Goal: Contribute content

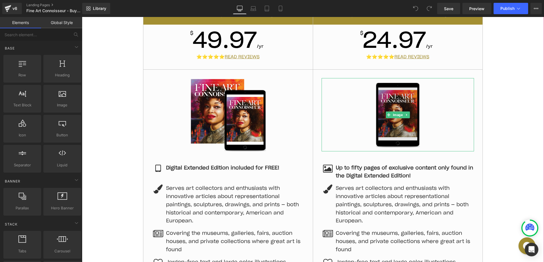
scroll to position [255, 0]
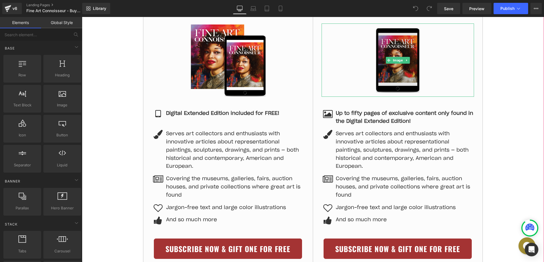
click at [396, 64] on img at bounding box center [397, 60] width 76 height 73
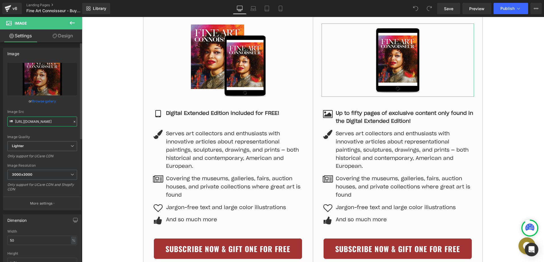
click at [39, 123] on input "[URL][DOMAIN_NAME]" at bounding box center [42, 122] width 70 height 10
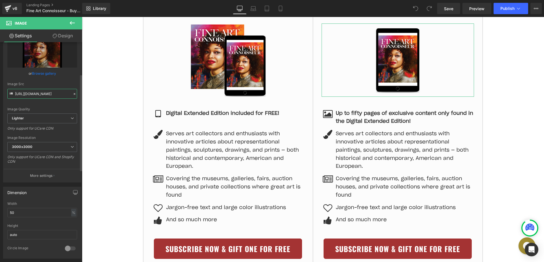
scroll to position [107, 0]
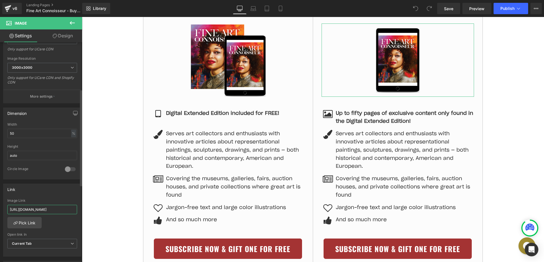
click at [37, 208] on input "[URL][DOMAIN_NAME]" at bounding box center [42, 209] width 70 height 9
paste input "61100968%26items[][quantity]=1%26items[][selling_plan]=1945239809%26return_to=/…"
type input "[URL][DOMAIN_NAME]"
click at [395, 248] on span "Button" at bounding box center [397, 249] width 13 height 7
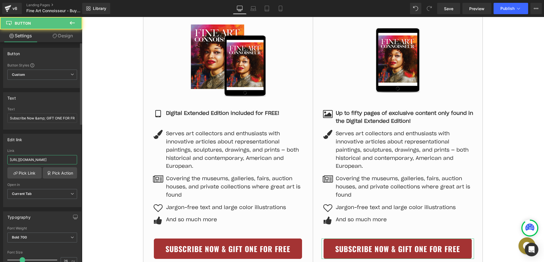
click at [51, 155] on input "[URL][DOMAIN_NAME]" at bounding box center [42, 159] width 70 height 9
paste input "?discount=facgiftdigital"
type input "[URL][DOMAIN_NAME]"
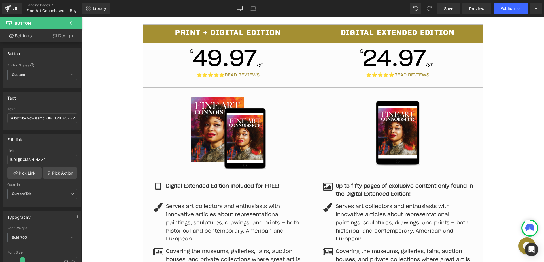
scroll to position [183, 0]
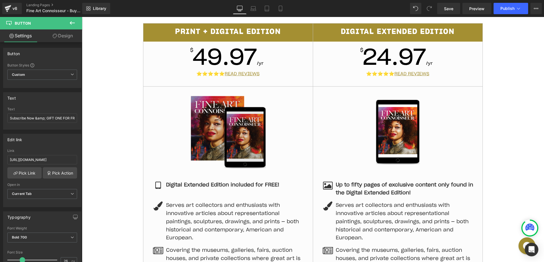
click at [244, 116] on img at bounding box center [228, 131] width 76 height 73
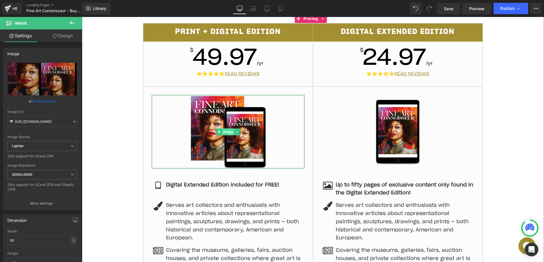
click at [225, 134] on span "Image" at bounding box center [228, 132] width 12 height 7
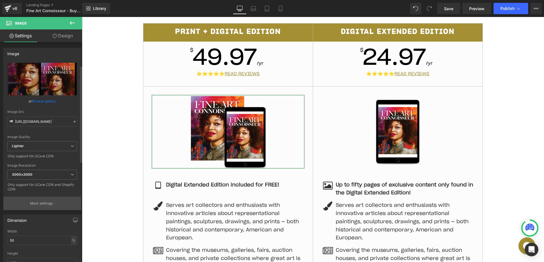
scroll to position [112, 0]
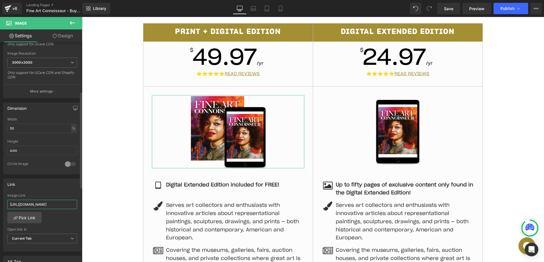
click at [32, 203] on input "[URL][DOMAIN_NAME]" at bounding box center [42, 204] width 70 height 9
type input "[URL][DOMAIN_NAME]"
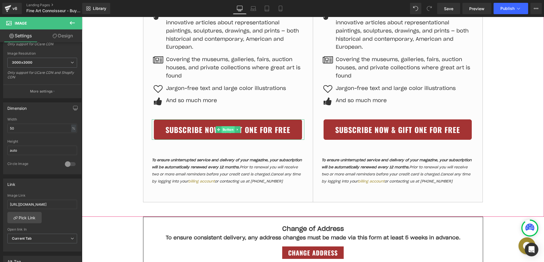
click at [226, 129] on span "Button" at bounding box center [227, 129] width 13 height 7
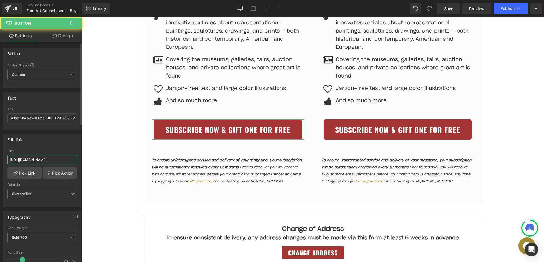
click at [25, 162] on input "[URL][DOMAIN_NAME]" at bounding box center [42, 159] width 70 height 9
paste input "?discount=facgiftprint"
type input "[URL][DOMAIN_NAME]"
click at [46, 139] on div "Edit link" at bounding box center [42, 139] width 78 height 11
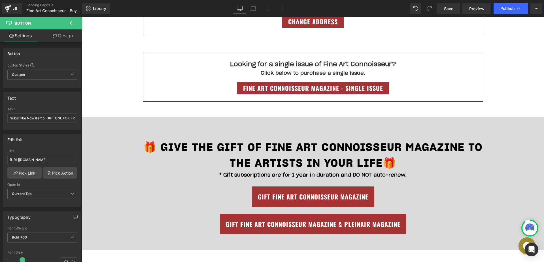
scroll to position [606, 0]
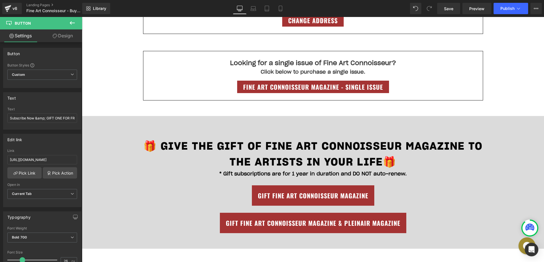
click at [181, 157] on h3 "🎁 GIVE THE GIFT OF FINE ART CONNOISSEUR MAGAZINE TO THE ARTISTS IN YOUR LIFE 🎁" at bounding box center [312, 154] width 363 height 31
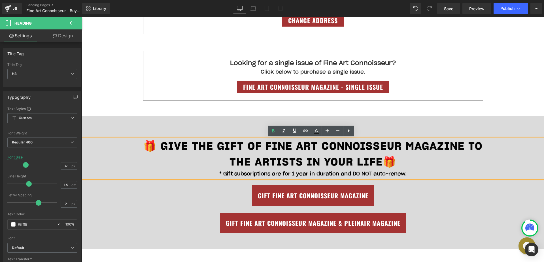
click at [112, 200] on div "Gift Fine Art Connoisseur Magazine" at bounding box center [313, 196] width 462 height 20
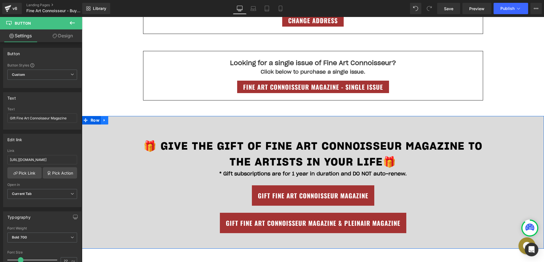
click at [104, 120] on icon at bounding box center [104, 120] width 1 height 3
click at [117, 119] on icon at bounding box center [119, 120] width 4 height 4
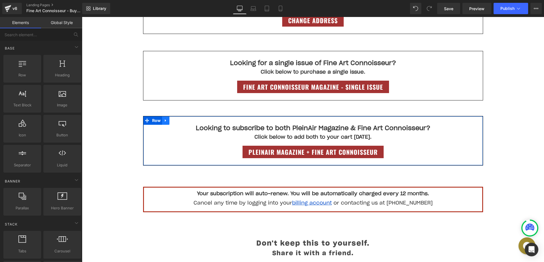
click at [164, 120] on icon at bounding box center [166, 121] width 4 height 4
click at [180, 121] on link at bounding box center [180, 120] width 7 height 8
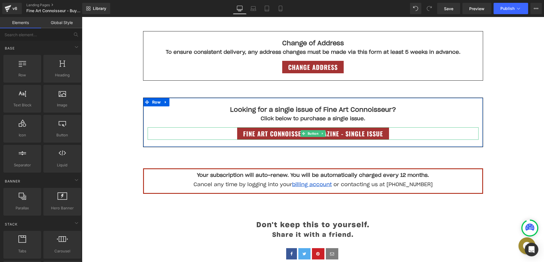
scroll to position [532, 0]
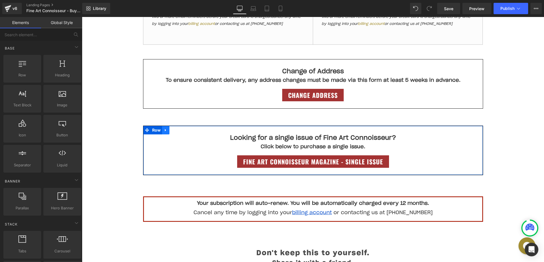
click at [165, 130] on link at bounding box center [165, 130] width 7 height 8
click at [178, 130] on icon at bounding box center [180, 130] width 4 height 4
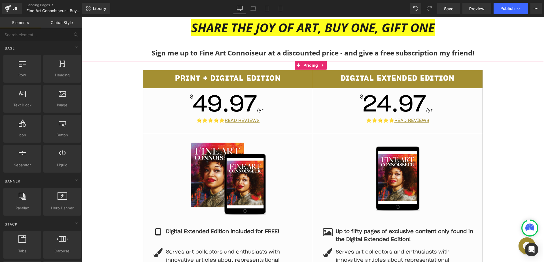
scroll to position [128, 0]
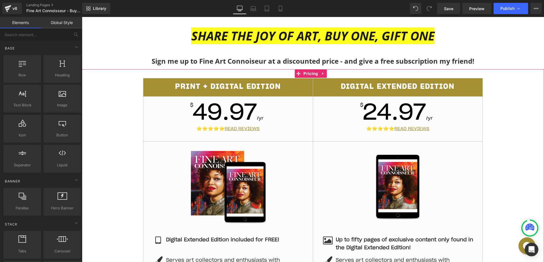
click at [238, 119] on span "49.97" at bounding box center [225, 113] width 64 height 23
click at [312, 72] on span "Pricing" at bounding box center [310, 73] width 17 height 8
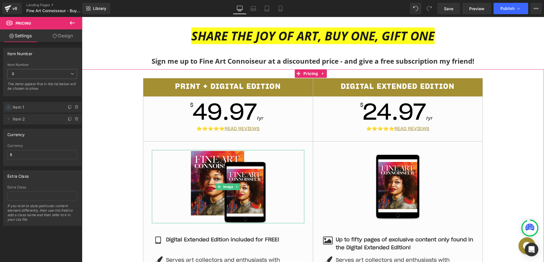
click at [10, 106] on icon at bounding box center [8, 107] width 5 height 5
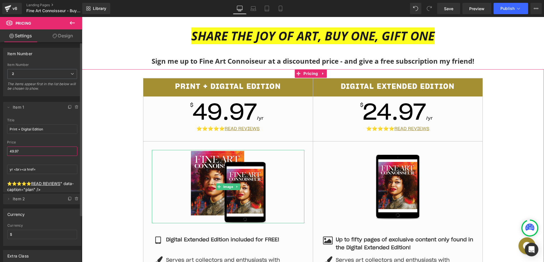
click at [34, 152] on input "49.97" at bounding box center [42, 151] width 70 height 9
click at [212, 108] on span "49.97" at bounding box center [225, 113] width 64 height 23
click at [37, 147] on input "49.97" at bounding box center [42, 151] width 70 height 9
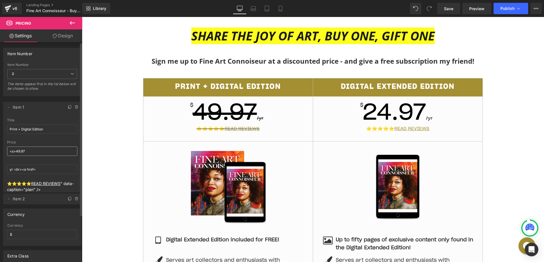
click at [39, 146] on div "price <s>49.97" at bounding box center [42, 151] width 70 height 22
click at [38, 149] on input "<s>49.97" at bounding box center [42, 151] width 70 height 9
click at [39, 152] on input "<s>49.97" at bounding box center [42, 151] width 70 height 9
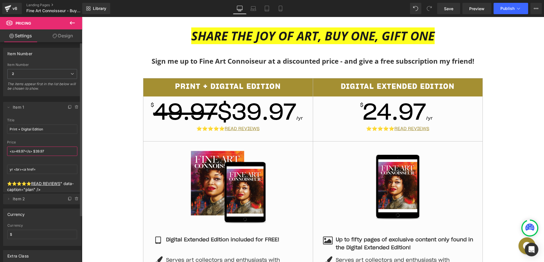
click at [15, 151] on input "<s>49.97</s> $39.97" at bounding box center [42, 151] width 70 height 9
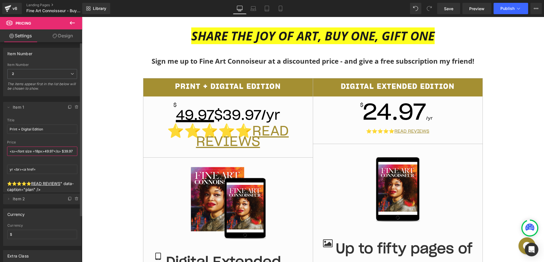
click at [62, 152] on input "<s><font size =18px>49.97</s> $39.97" at bounding box center [42, 151] width 70 height 9
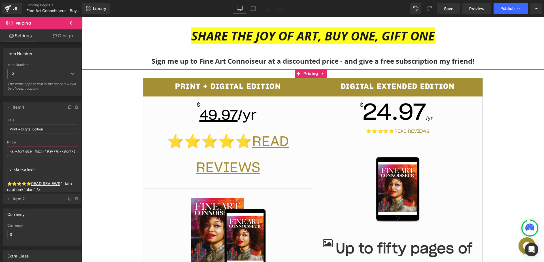
scroll to position [0, 2]
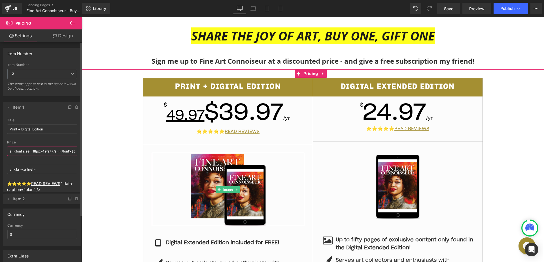
drag, startPoint x: 59, startPoint y: 150, endPoint x: 52, endPoint y: 151, distance: 7.7
click at [52, 151] on input "<s><font size =18px>49.97</s> </font>$39.97" at bounding box center [42, 151] width 70 height 9
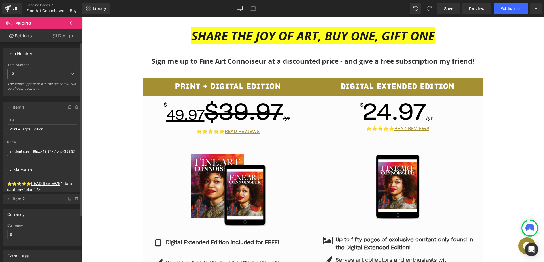
click at [65, 152] on input "<s><font size =18px>49.97 </font>$39.97" at bounding box center [42, 151] width 70 height 9
paste input "</s>"
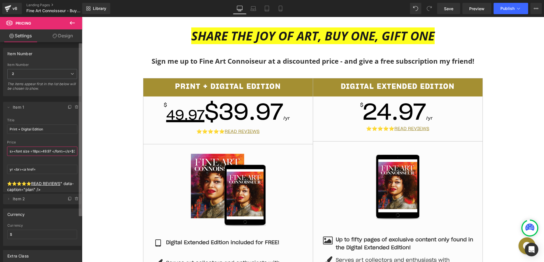
scroll to position [0, 14]
drag, startPoint x: 56, startPoint y: 152, endPoint x: 81, endPoint y: 152, distance: 25.2
click at [81, 152] on div "Item Number 4 3 2 1 Item Number 2 4 3 2 1 The items appear first in the list be…" at bounding box center [41, 153] width 82 height 223
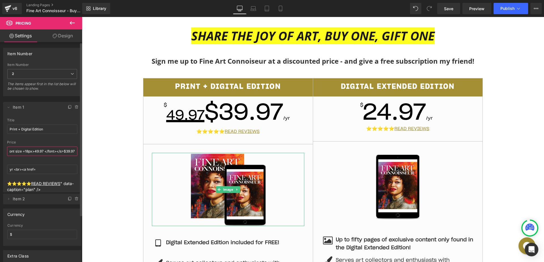
click at [69, 152] on input "<s><font size =18px>49.97 </font></s>$39.97" at bounding box center [42, 151] width 70 height 9
click at [61, 151] on input "<s><font size =18px>49.97 </font></s>$39.97" at bounding box center [42, 151] width 70 height 9
drag, startPoint x: 39, startPoint y: 151, endPoint x: 0, endPoint y: 150, distance: 39.4
click at [0, 150] on div "Delete Cancel Item 1 Print + Digital Edition title Print + Digital Edition <s>4…" at bounding box center [42, 150] width 85 height 108
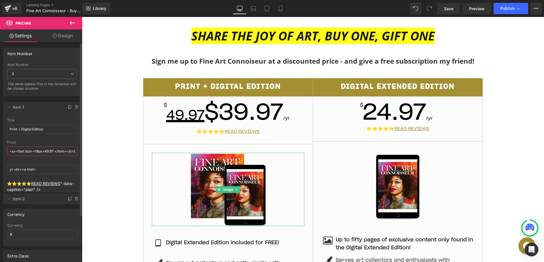
click at [27, 151] on input "<s><font size =18px>49.97 </font></s>$39.97" at bounding box center [42, 151] width 70 height 9
click at [59, 152] on input "<s><font size =18px>49.97 </font></s>$39.97" at bounding box center [42, 151] width 70 height 9
drag, startPoint x: 41, startPoint y: 151, endPoint x: 69, endPoint y: 159, distance: 28.6
click at [42, 151] on input "<s><font size =18px>49.97 </font></s>$39.97" at bounding box center [42, 151] width 70 height 9
click at [34, 149] on input "<s><font size =18px">49.97 </font></s>$39.97" at bounding box center [42, 151] width 70 height 9
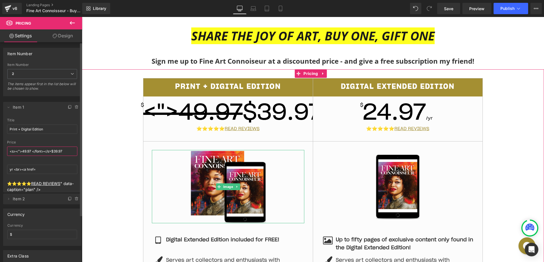
drag, startPoint x: 41, startPoint y: 151, endPoint x: 21, endPoint y: 149, distance: 20.2
click at [21, 149] on input "<s><">49.97 </font></s>$39.97" at bounding box center [42, 151] width 70 height 9
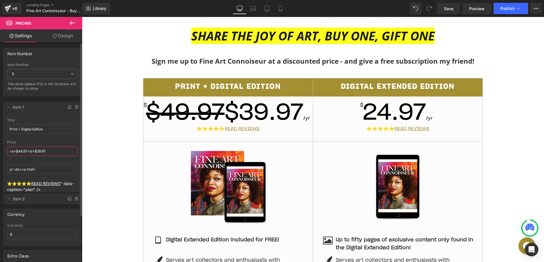
click at [59, 152] on input "<s>$49.97</s>$39.97" at bounding box center [42, 151] width 70 height 9
click at [61, 173] on input "yr <br><a href=" at bounding box center [42, 169] width 70 height 9
click at [45, 153] on input "<s>$49.97</s>$39.97" at bounding box center [42, 151] width 70 height 9
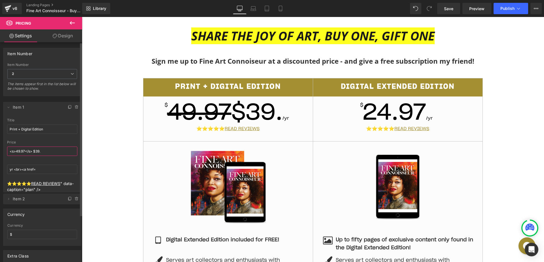
click at [48, 152] on input "<s>49.97</s> $39." at bounding box center [42, 151] width 70 height 9
click at [53, 152] on input "<s>49.97</s> $39." at bounding box center [42, 151] width 70 height 9
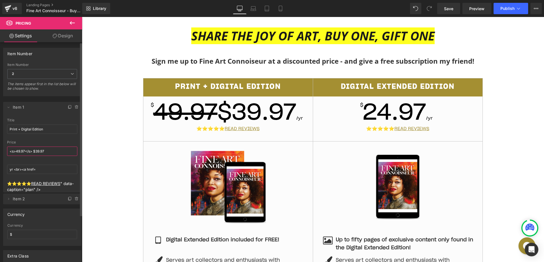
click at [48, 150] on input "<s>49.97</s> $39.97" at bounding box center [42, 151] width 70 height 9
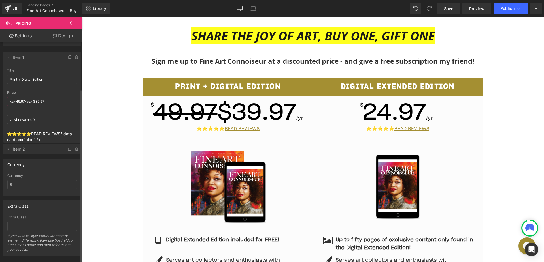
scroll to position [59, 0]
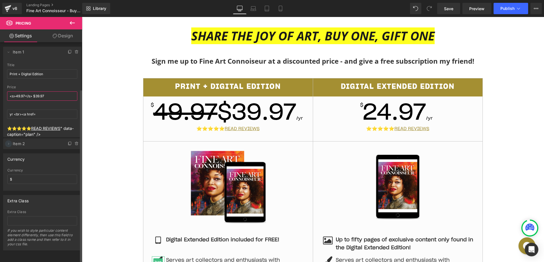
type input "<s>49.97</s> $39.97"
click at [9, 142] on icon at bounding box center [8, 144] width 5 height 5
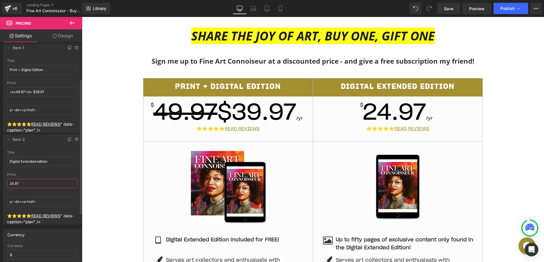
click at [34, 184] on input "24.97" at bounding box center [42, 183] width 70 height 9
paste input "<s>49.97</s> $39"
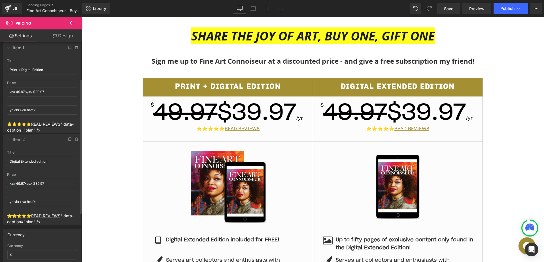
click at [33, 184] on input "<s>49.97</s> $39.97" at bounding box center [42, 183] width 70 height 9
drag, startPoint x: 25, startPoint y: 183, endPoint x: 17, endPoint y: 183, distance: 7.9
click at [17, 183] on input "<s>49.97</s> $39.97" at bounding box center [42, 183] width 70 height 9
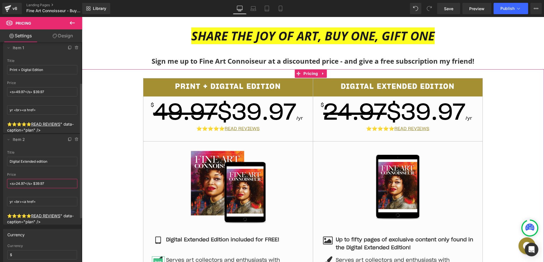
scroll to position [107, 0]
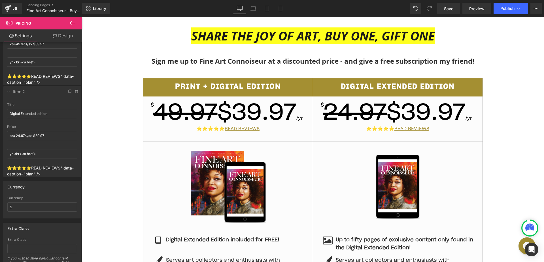
click at [425, 117] on span "24.97 $39.97" at bounding box center [394, 113] width 142 height 23
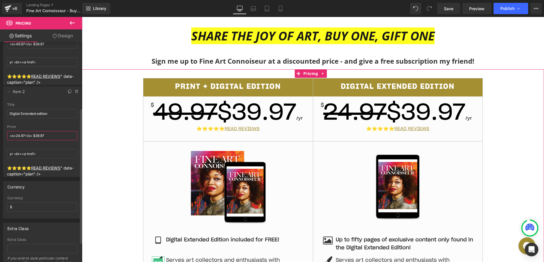
click at [38, 136] on input "<s>24.97</s> $39.97" at bounding box center [42, 135] width 70 height 9
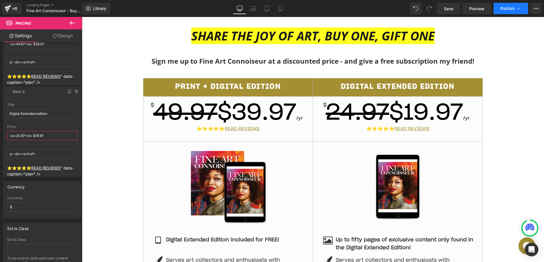
type input "<s>24.97</s> $19.97"
click at [510, 10] on span "Publish" at bounding box center [507, 8] width 14 height 5
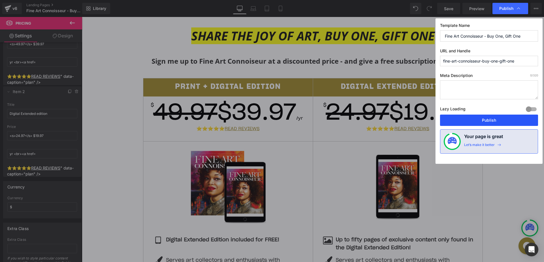
click at [484, 123] on button "Publish" at bounding box center [489, 120] width 98 height 11
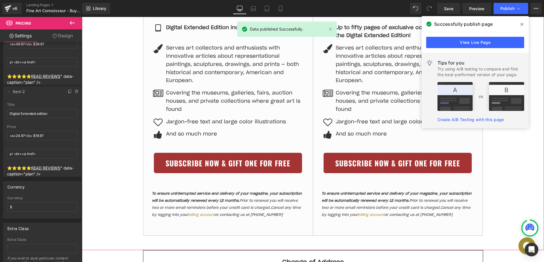
scroll to position [379, 0]
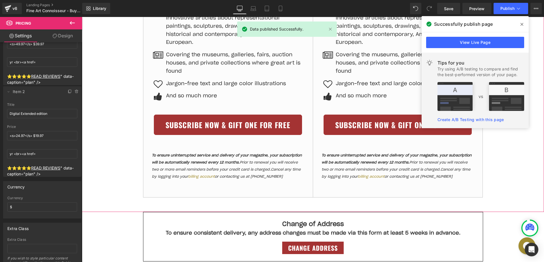
drag, startPoint x: 397, startPoint y: 203, endPoint x: 400, endPoint y: 176, distance: 26.8
click at [397, 203] on div "51px" at bounding box center [313, 205] width 462 height 14
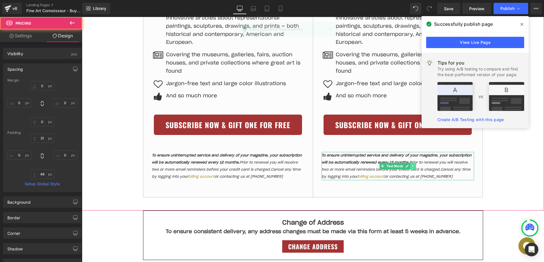
click at [410, 169] on link at bounding box center [413, 166] width 6 height 7
click at [407, 168] on link at bounding box center [410, 166] width 6 height 7
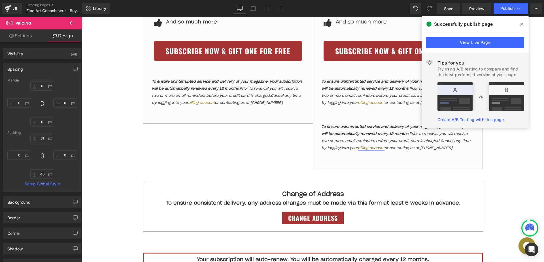
scroll to position [452, 0]
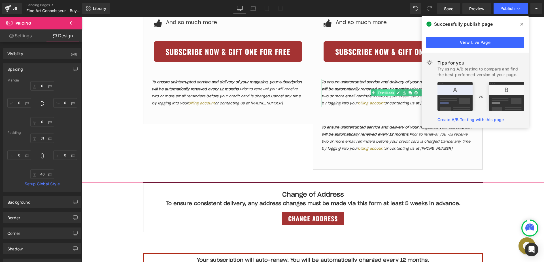
click at [380, 93] on link "Text Block" at bounding box center [382, 93] width 25 height 7
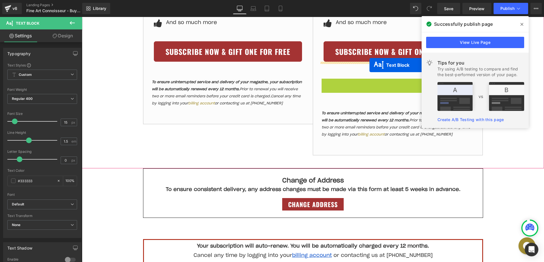
drag, startPoint x: 380, startPoint y: 94, endPoint x: 369, endPoint y: 65, distance: 31.1
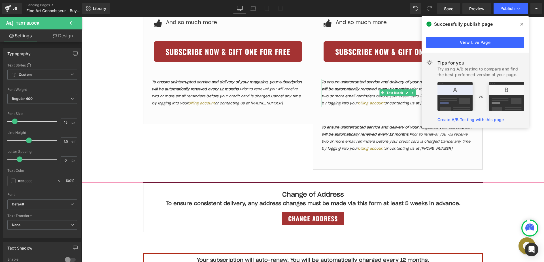
click at [350, 90] on strong "To ensure uninterrupted service and delivery of your magazine, your subscriptio…" at bounding box center [396, 85] width 150 height 11
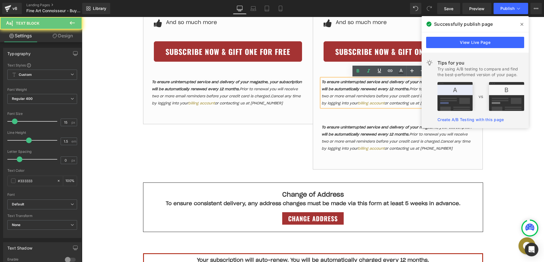
click at [350, 90] on strong "To ensure uninterrupted service and delivery of your magazine, your subscriptio…" at bounding box center [396, 85] width 150 height 11
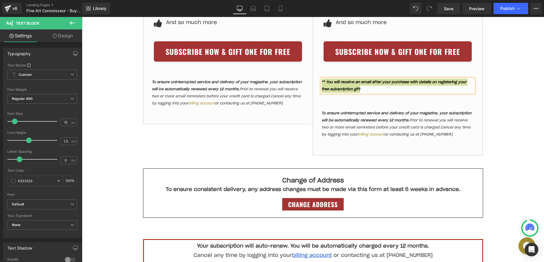
click at [58, 34] on link "Design" at bounding box center [62, 35] width 41 height 13
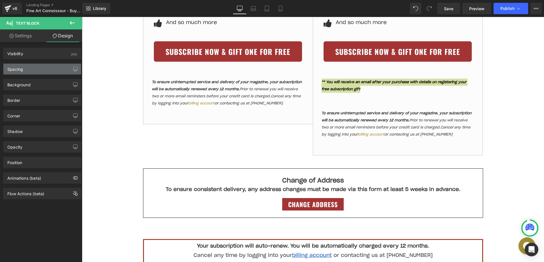
click at [41, 70] on div "Spacing" at bounding box center [42, 69] width 78 height 11
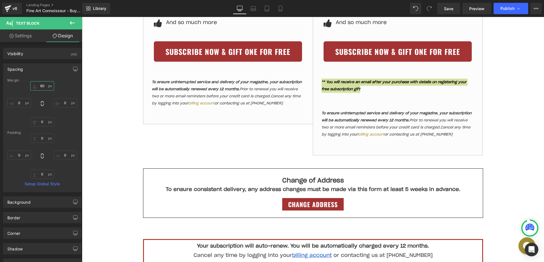
click at [40, 84] on input "60" at bounding box center [42, 85] width 24 height 9
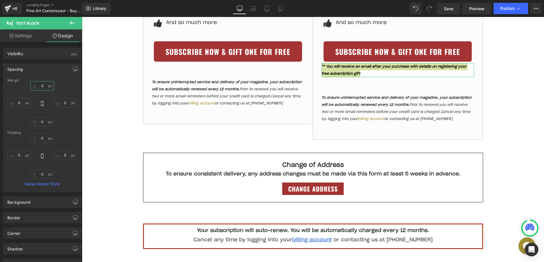
type input "5"
click at [18, 37] on link "Settings" at bounding box center [20, 35] width 41 height 13
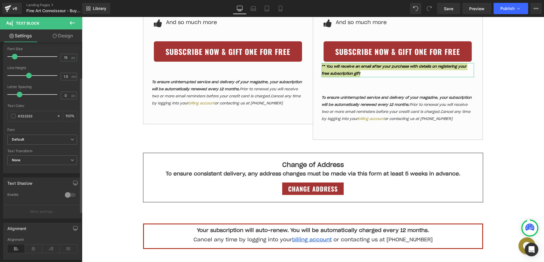
scroll to position [57, 0]
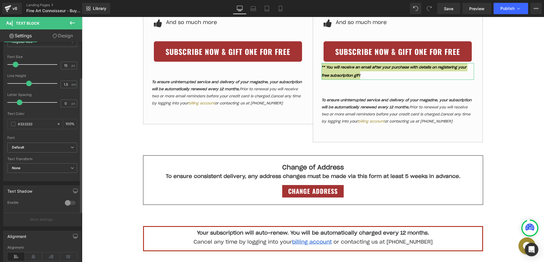
click at [14, 63] on span at bounding box center [16, 65] width 6 height 6
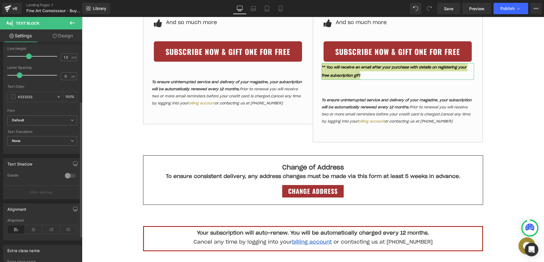
scroll to position [104, 0]
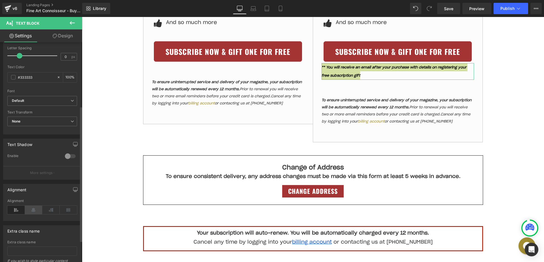
click at [33, 209] on icon at bounding box center [34, 210] width 18 height 8
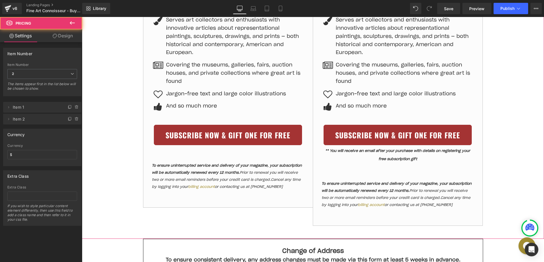
scroll to position [358, 0]
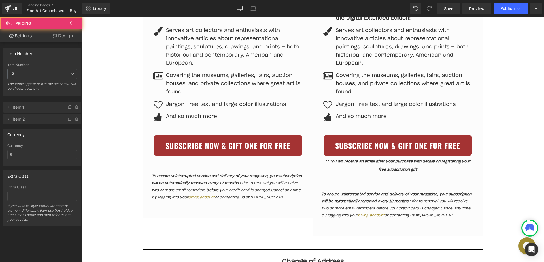
click at [500, 118] on div "Print + Digital Edition $ 49.97 $39.97 /yr ⭐⭐⭐⭐⭐ READ REVIEWS Image Icon Digita…" at bounding box center [313, 42] width 462 height 388
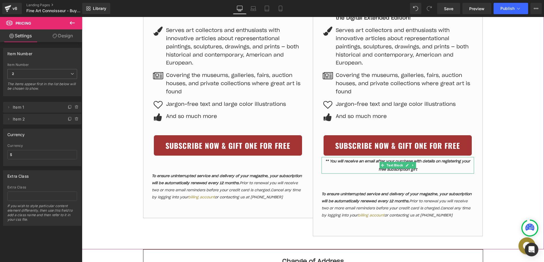
click at [443, 169] on p "** You will receive an email after your purchase with details on registering yo…" at bounding box center [397, 165] width 152 height 16
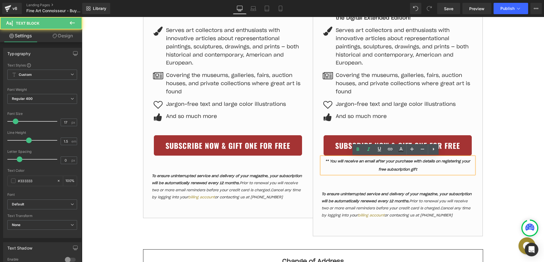
click at [439, 160] on icon "** You will receive an email after your purchase with details on registering yo…" at bounding box center [397, 166] width 145 height 12
click at [494, 160] on div "Print + Digital Edition $ 49.97 $39.97 /yr ⭐⭐⭐⭐⭐ READ REVIEWS Image Icon Digita…" at bounding box center [313, 42] width 462 height 388
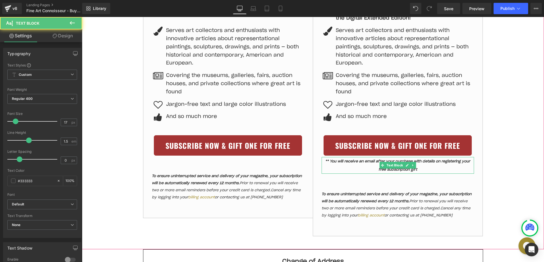
click at [430, 171] on p "** You will receive an email after your purchase with details on registering yo…" at bounding box center [397, 165] width 152 height 16
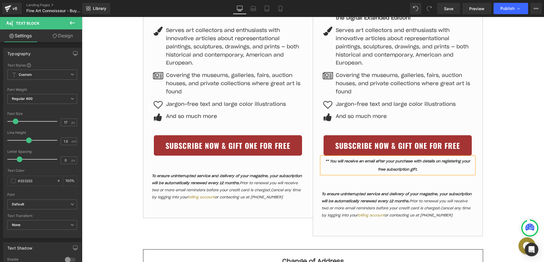
click at [508, 146] on div "Print + Digital Edition $ 49.97 $39.97 /yr ⭐⭐⭐⭐⭐ READ REVIEWS Image Icon Digita…" at bounding box center [313, 42] width 462 height 388
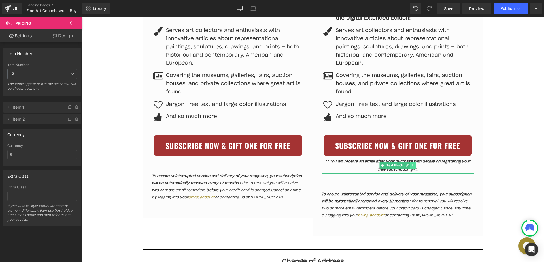
click at [412, 166] on icon at bounding box center [412, 166] width 1 height 2
click at [410, 165] on link at bounding box center [410, 165] width 6 height 7
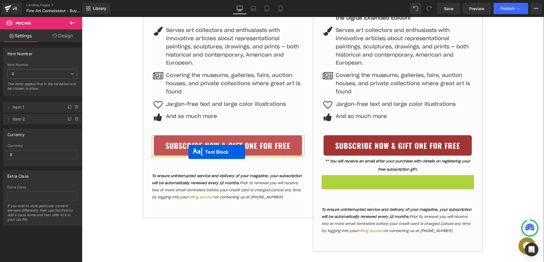
drag, startPoint x: 260, startPoint y: 159, endPoint x: 188, endPoint y: 152, distance: 71.8
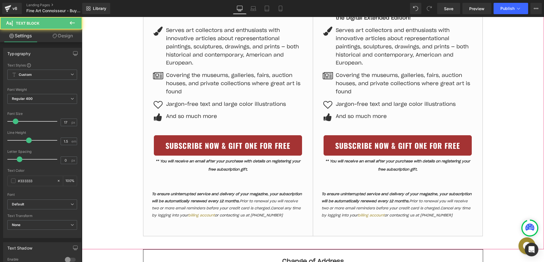
click at [527, 118] on div "Print + Digital Edition $ 49.97 $39.97 /yr ⭐⭐⭐⭐⭐ READ REVIEWS Image Icon Digita…" at bounding box center [313, 42] width 462 height 388
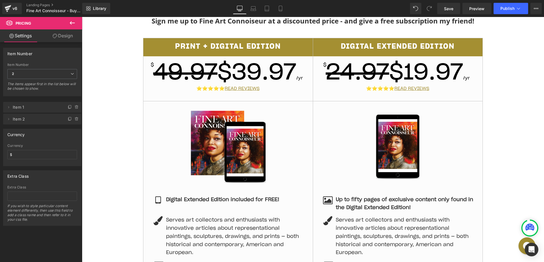
click at [501, 125] on div "Print + Digital Edition $ 49.97 $39.97 /yr ⭐⭐⭐⭐⭐ READ REVIEWS Image Icon Digita…" at bounding box center [313, 232] width 462 height 388
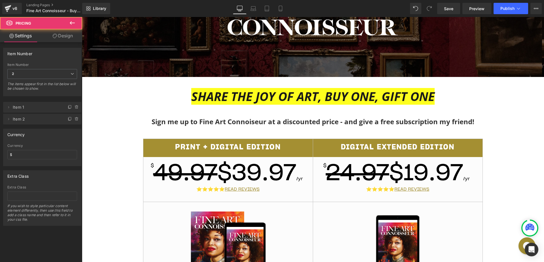
scroll to position [67, 0]
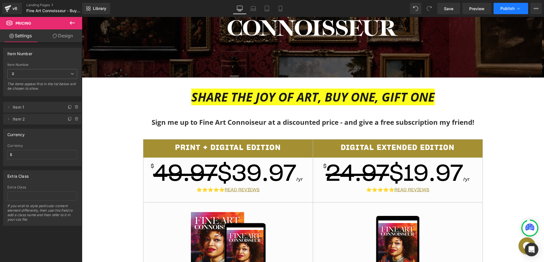
click at [501, 3] on button "Publish" at bounding box center [510, 8] width 35 height 11
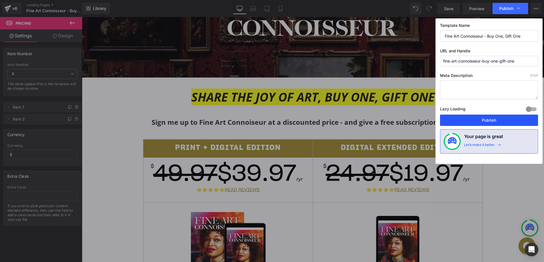
click at [469, 118] on button "Publish" at bounding box center [489, 120] width 98 height 11
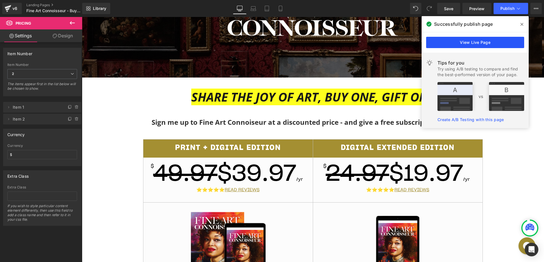
click at [485, 44] on link "View Live Page" at bounding box center [475, 42] width 98 height 11
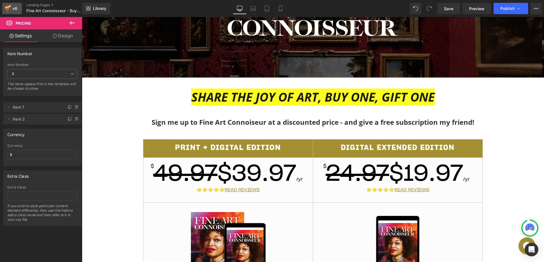
click at [17, 12] on link "v6" at bounding box center [12, 8] width 20 height 11
